Goal: Task Accomplishment & Management: Complete application form

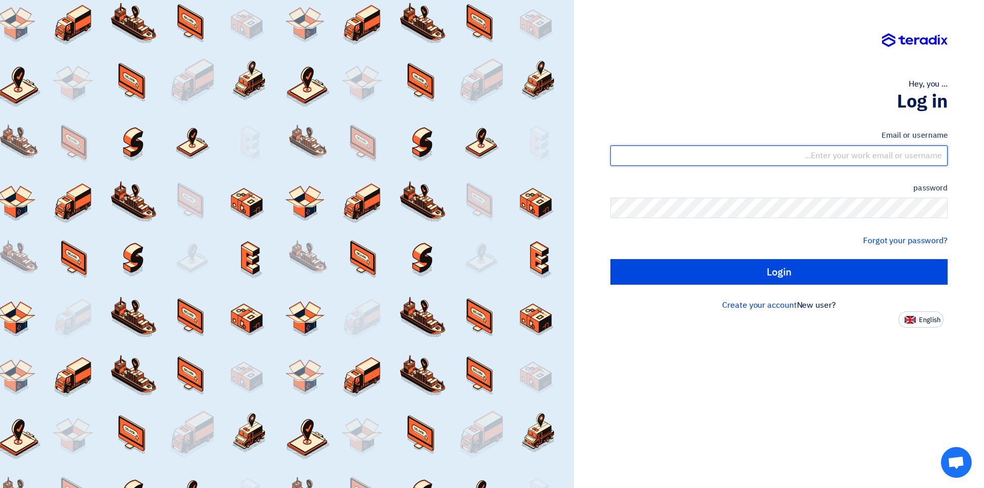
click at [804, 154] on input "text" at bounding box center [778, 156] width 337 height 20
type input "[EMAIL_ADDRESS][DOMAIN_NAME]"
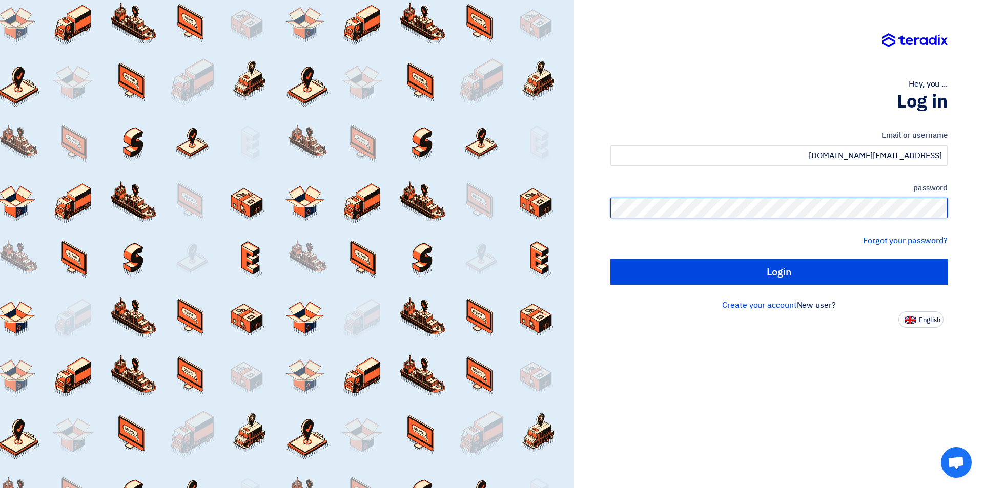
click at [610, 259] on input "Login" at bounding box center [778, 272] width 337 height 26
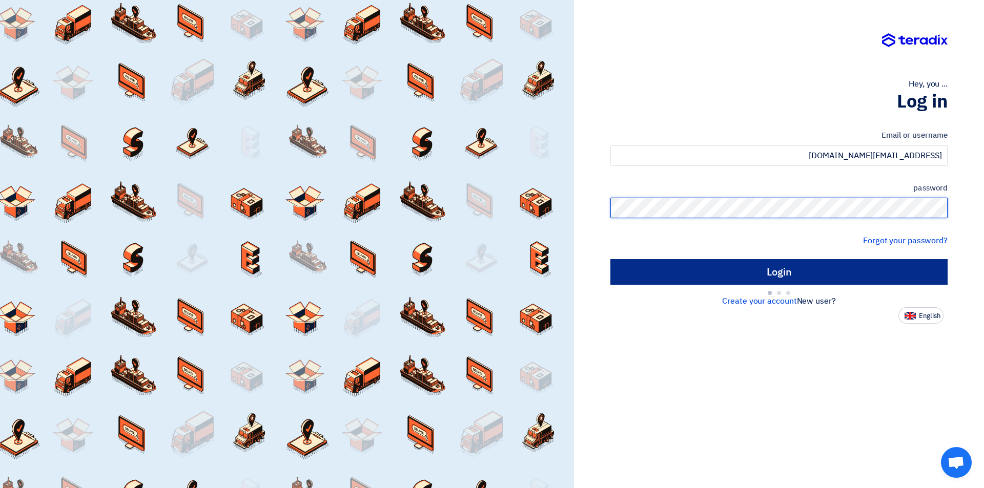
type input "Sign in"
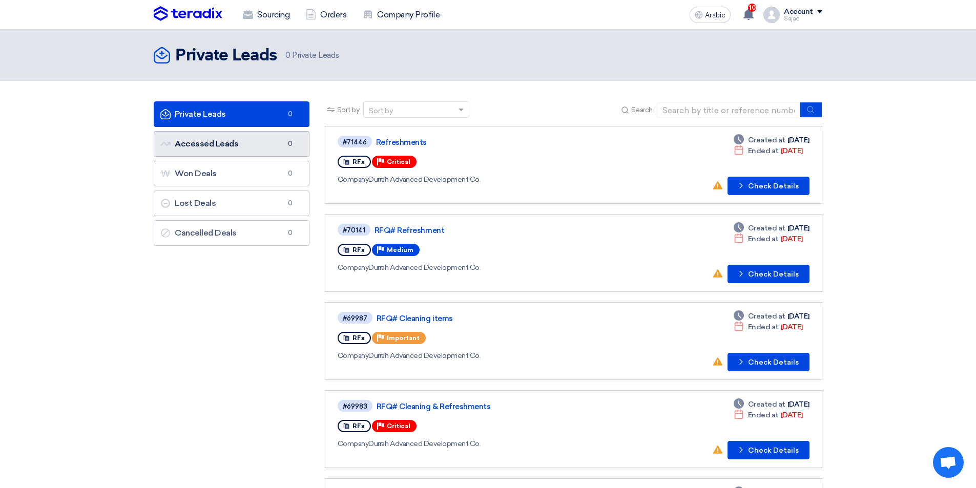
click at [247, 143] on link "Accessed Leads Accessed Leads 0" at bounding box center [232, 144] width 156 height 26
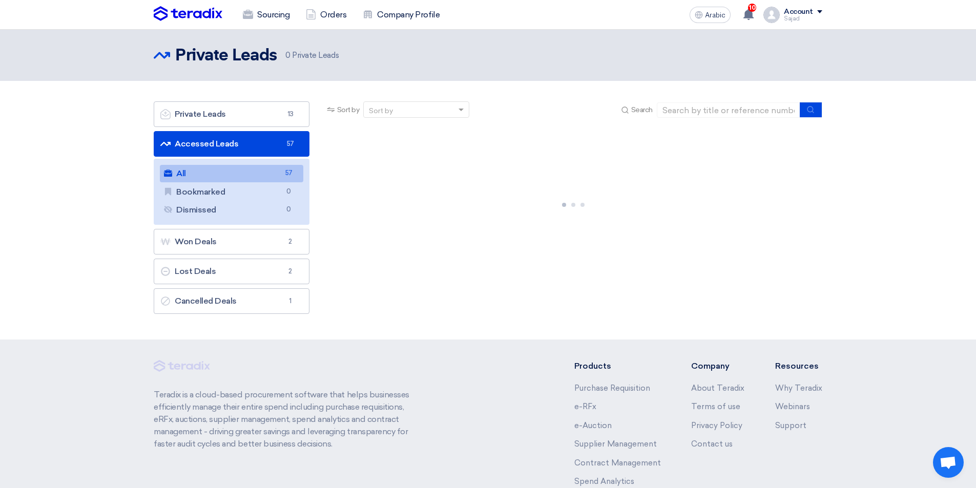
click at [245, 174] on link "All All 57" at bounding box center [231, 173] width 143 height 17
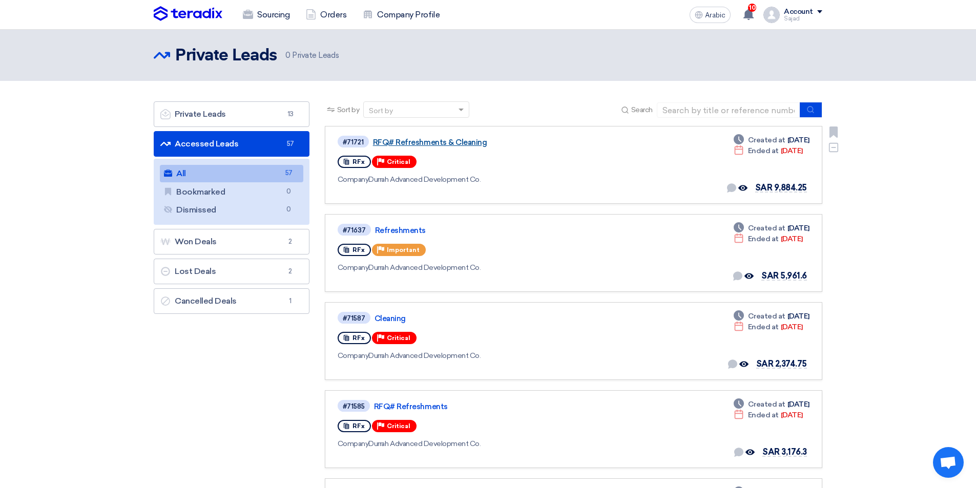
click at [414, 141] on font "RFQ# Refreshments & Cleaning" at bounding box center [430, 142] width 114 height 9
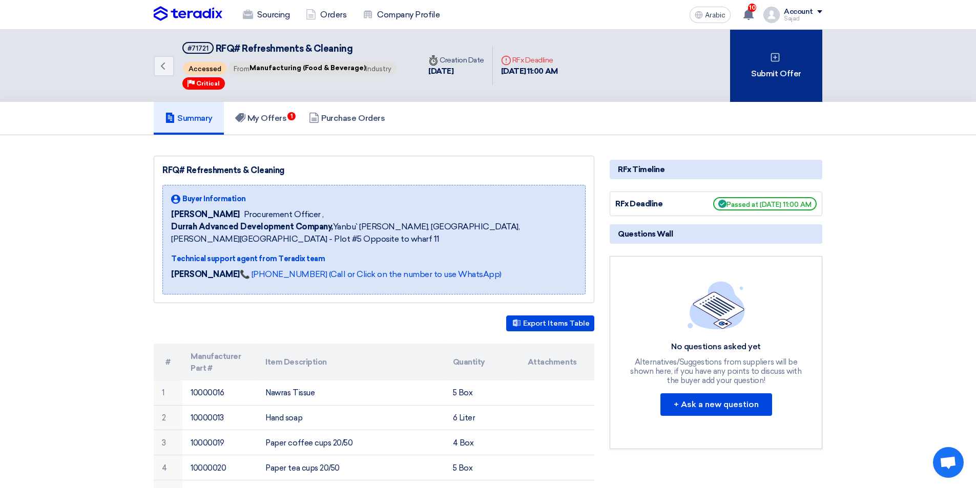
click at [762, 75] on font "Submit Offer" at bounding box center [776, 74] width 50 height 10
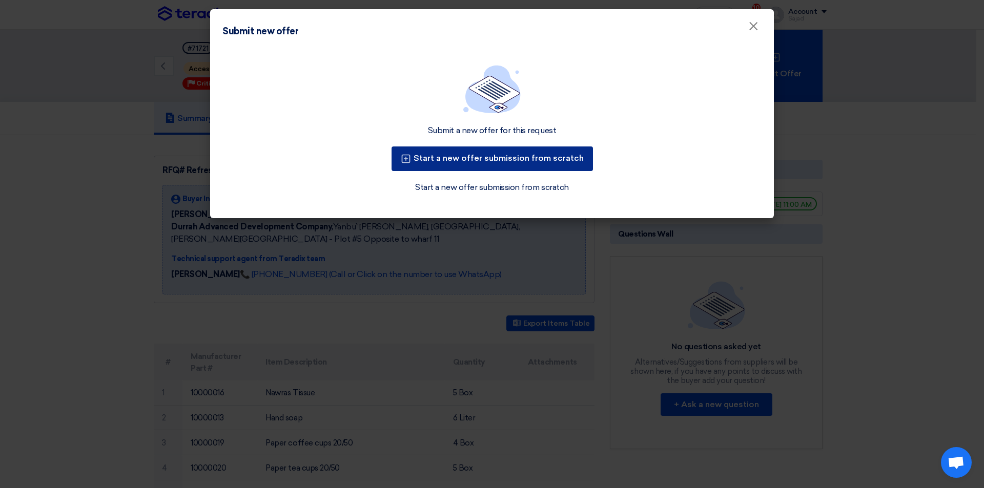
click at [451, 157] on font "Start a new offer submission from scratch" at bounding box center [499, 158] width 170 height 10
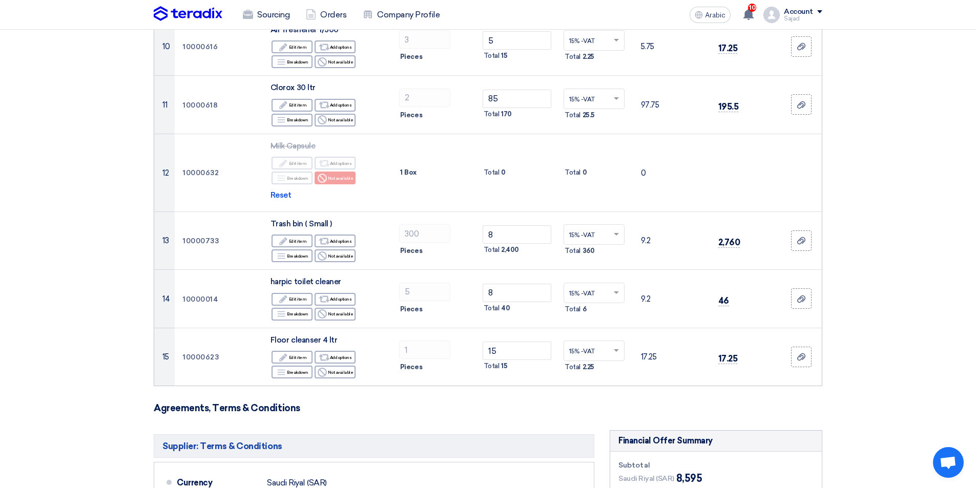
scroll to position [717, 0]
